Goal: Task Accomplishment & Management: Use online tool/utility

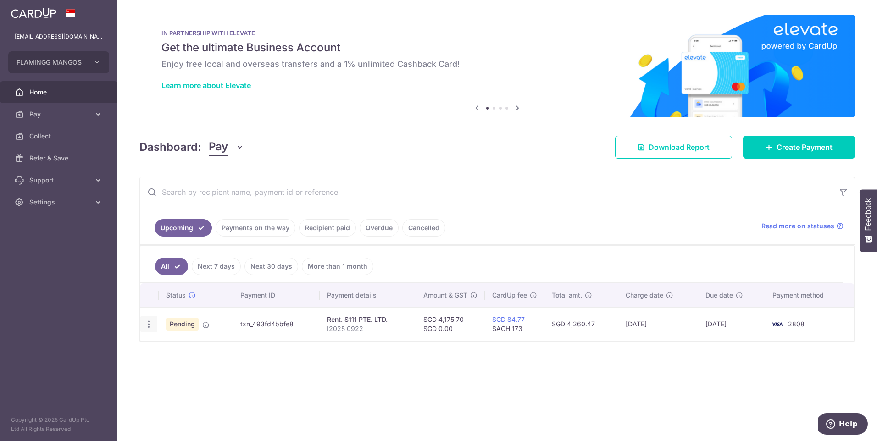
click at [150, 327] on icon "button" at bounding box center [149, 325] width 10 height 10
click at [199, 393] on span "Upload doc" at bounding box center [197, 394] width 62 height 11
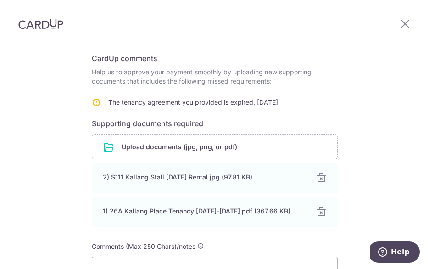
scroll to position [283, 0]
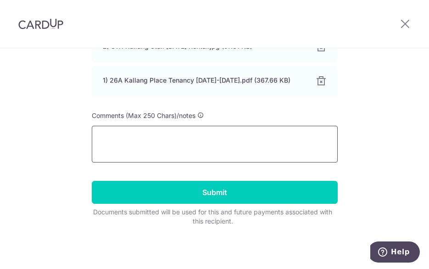
click at [171, 139] on textarea at bounding box center [215, 144] width 246 height 37
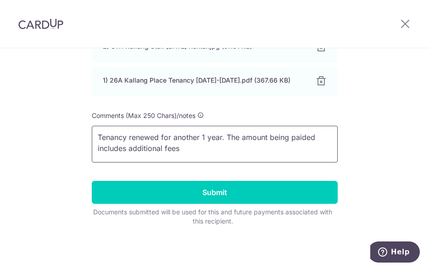
drag, startPoint x: 302, startPoint y: 139, endPoint x: 322, endPoint y: 132, distance: 20.7
click at [322, 132] on textarea "Tenancy renewed for another 1 year. The amount being paided includes additional…" at bounding box center [215, 144] width 246 height 37
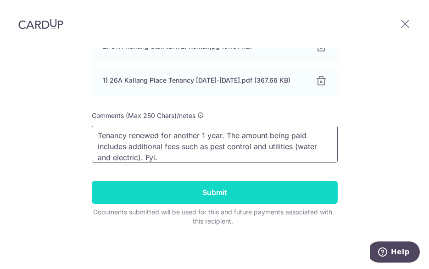
type textarea "Tenancy renewed for another 1 year. The amount being paid includes additional f…"
click at [282, 194] on input "Submit" at bounding box center [215, 192] width 246 height 23
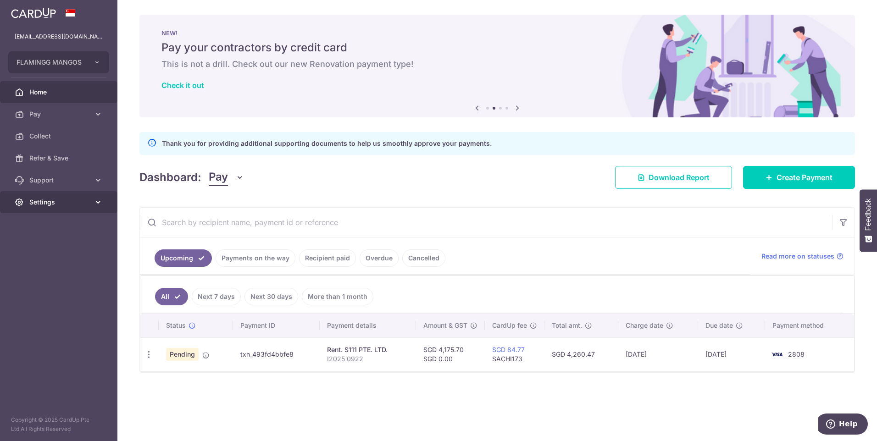
click at [106, 202] on link "Settings" at bounding box center [58, 202] width 117 height 22
click at [55, 247] on span "Logout" at bounding box center [59, 246] width 61 height 9
